Goal: Find specific page/section: Find specific page/section

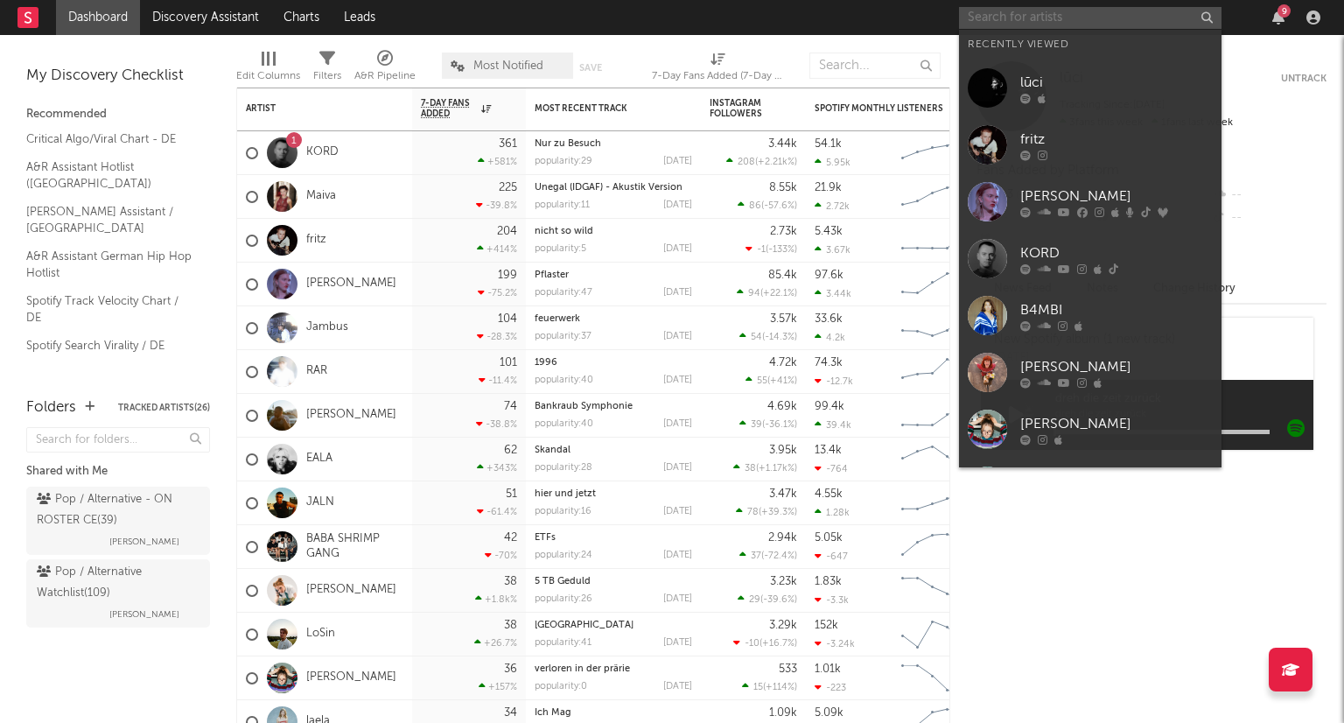
click at [1082, 18] on input "text" at bounding box center [1090, 18] width 263 height 22
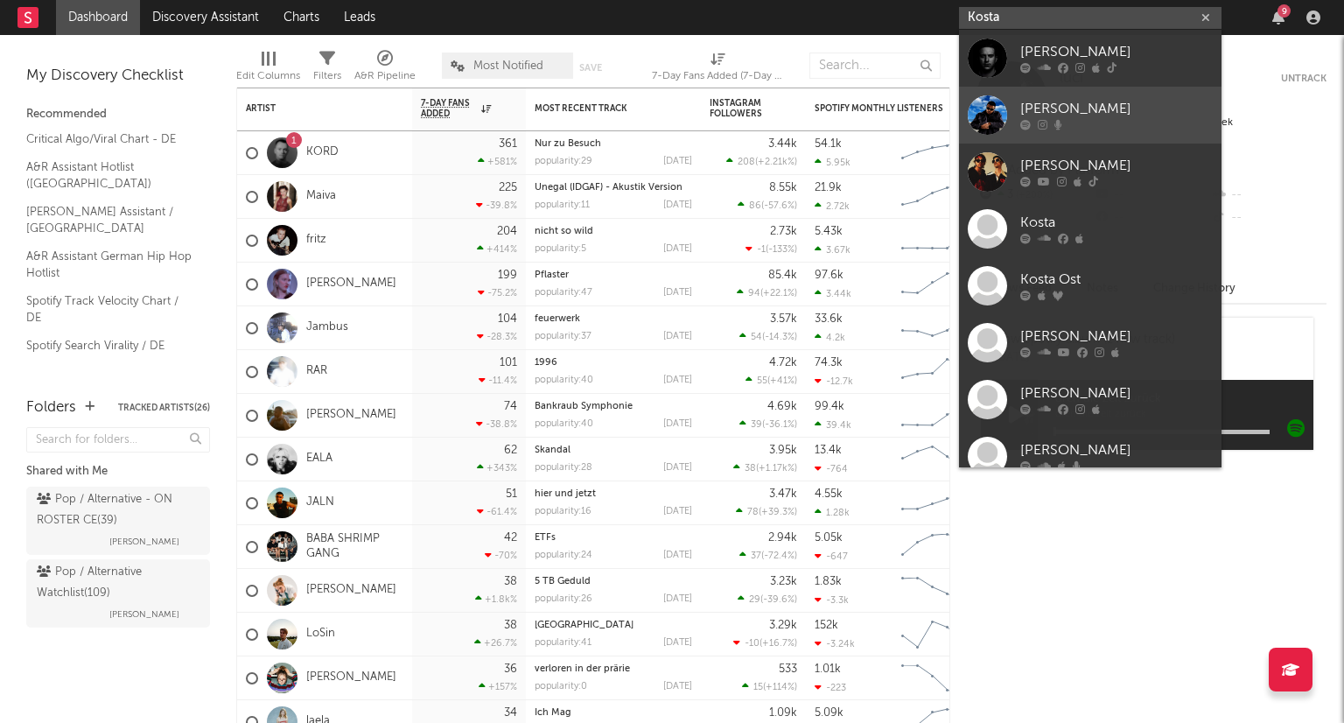
type input "Kosta"
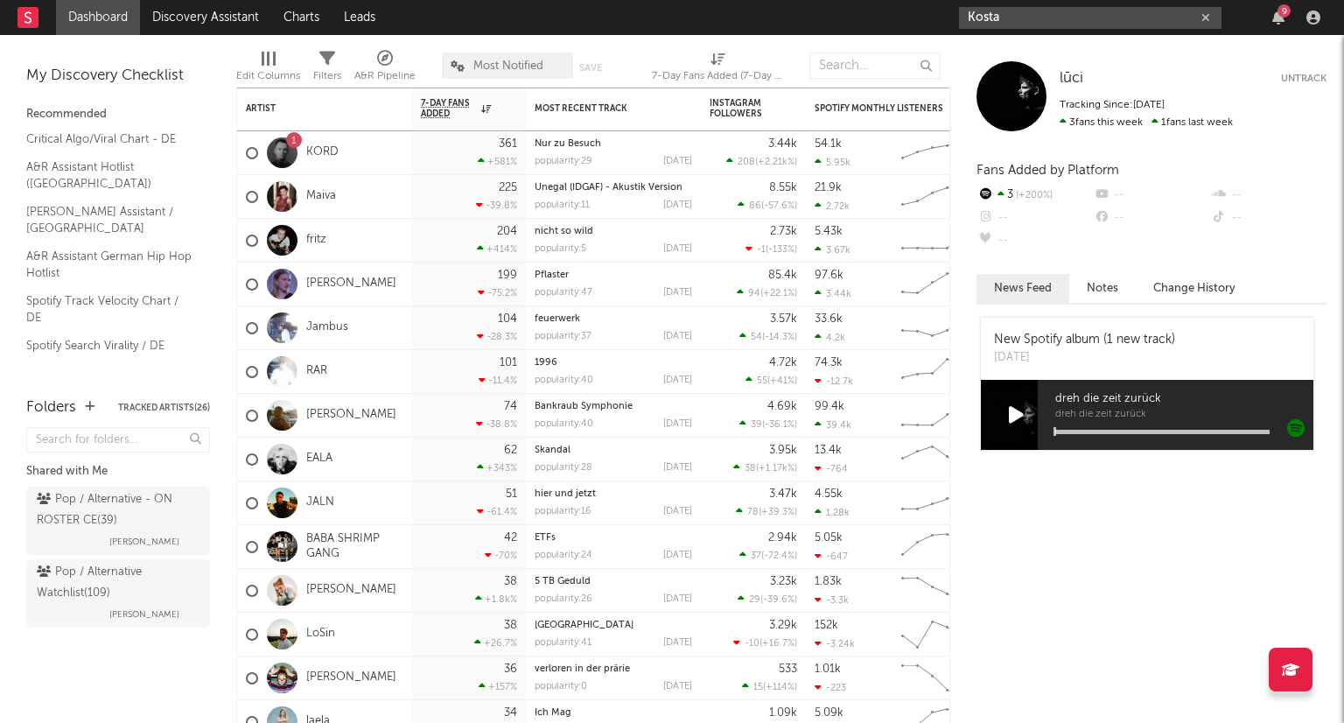
click at [1204, 20] on icon "button" at bounding box center [1206, 17] width 9 height 11
